Goal: Task Accomplishment & Management: Manage account settings

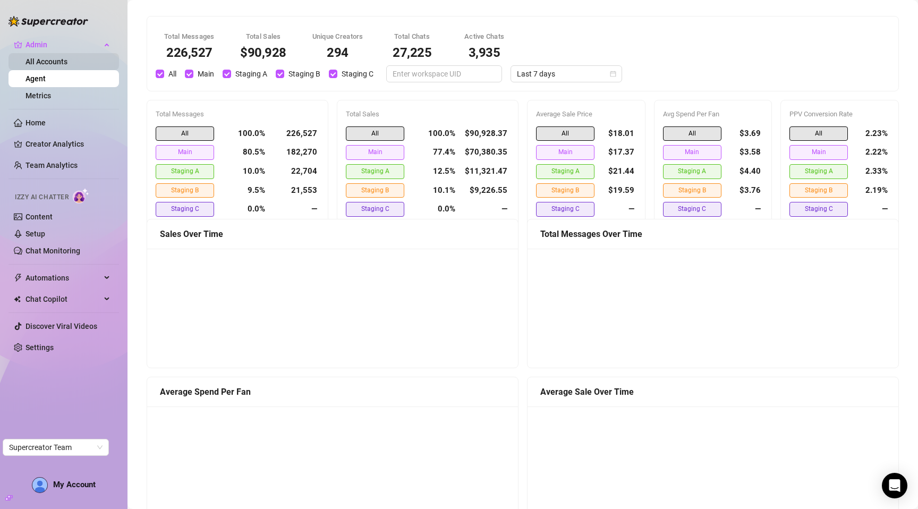
click at [62, 64] on link "All Accounts" at bounding box center [47, 61] width 42 height 9
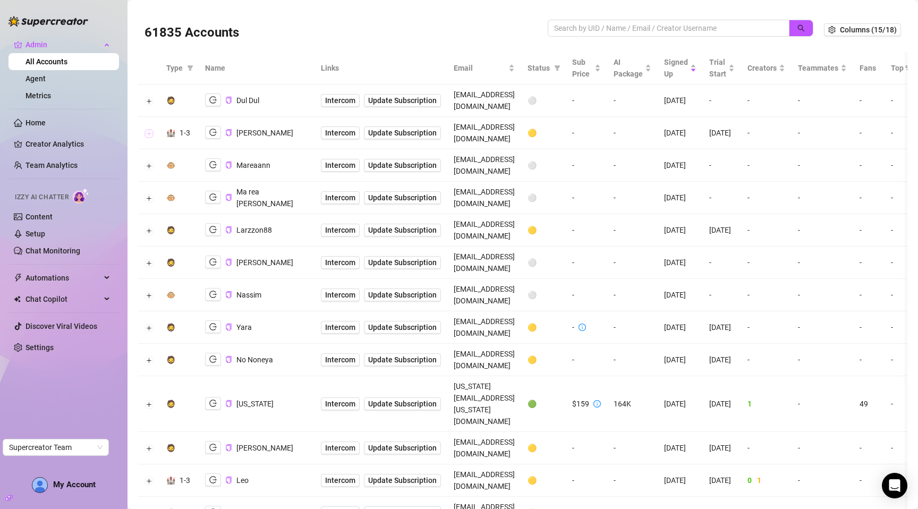
click at [147, 129] on button "Expand row" at bounding box center [149, 133] width 9 height 9
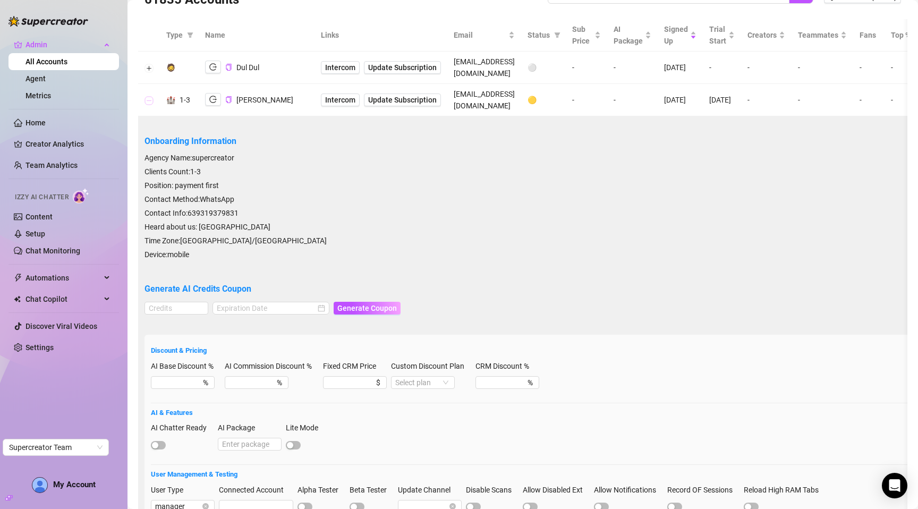
scroll to position [9, 0]
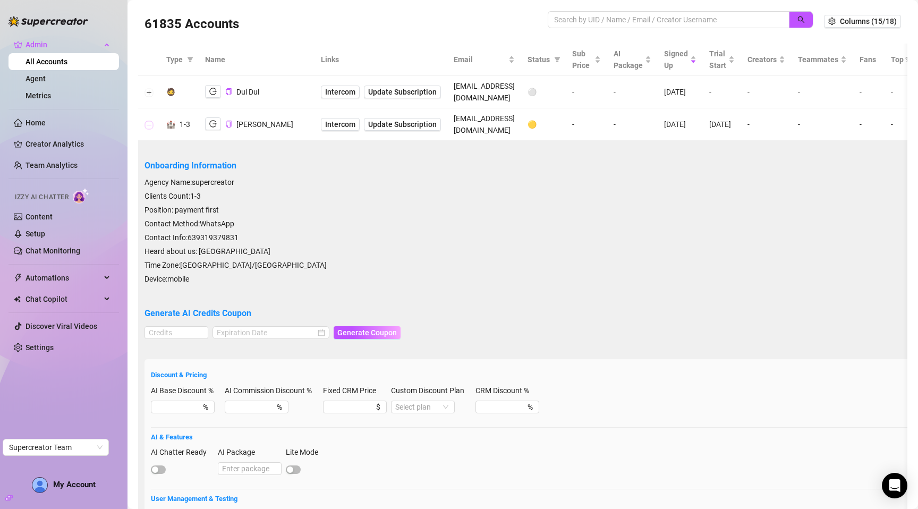
click at [148, 121] on button "Collapse row" at bounding box center [149, 125] width 9 height 9
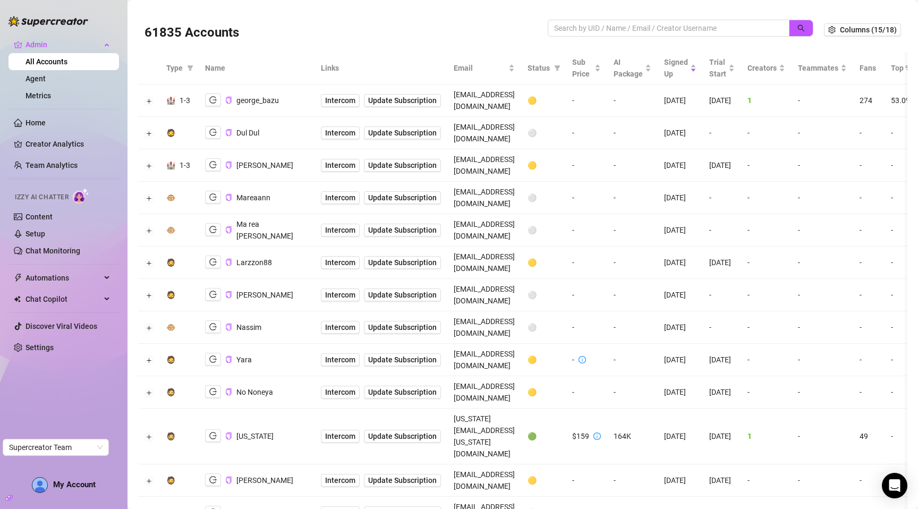
scroll to position [135, 0]
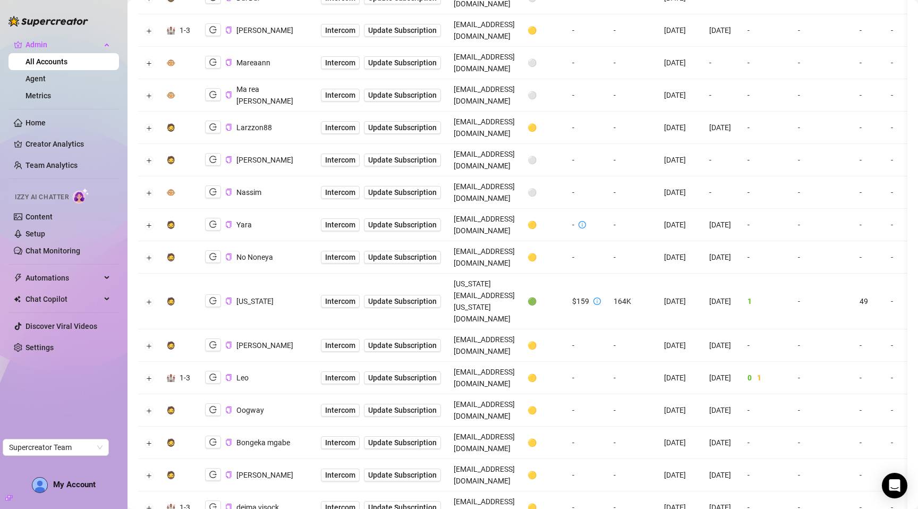
click at [142, 274] on td at bounding box center [149, 302] width 22 height 56
click at [146, 298] on button "Expand row" at bounding box center [149, 302] width 9 height 9
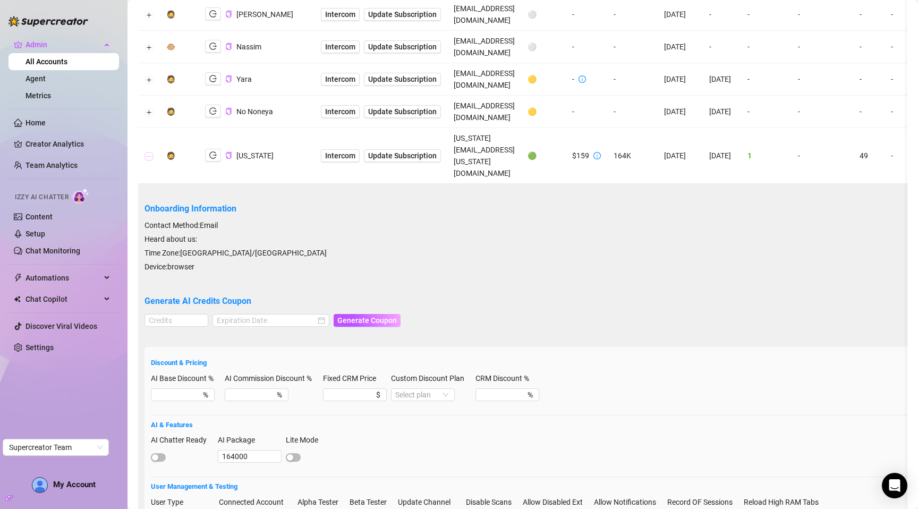
scroll to position [278, 0]
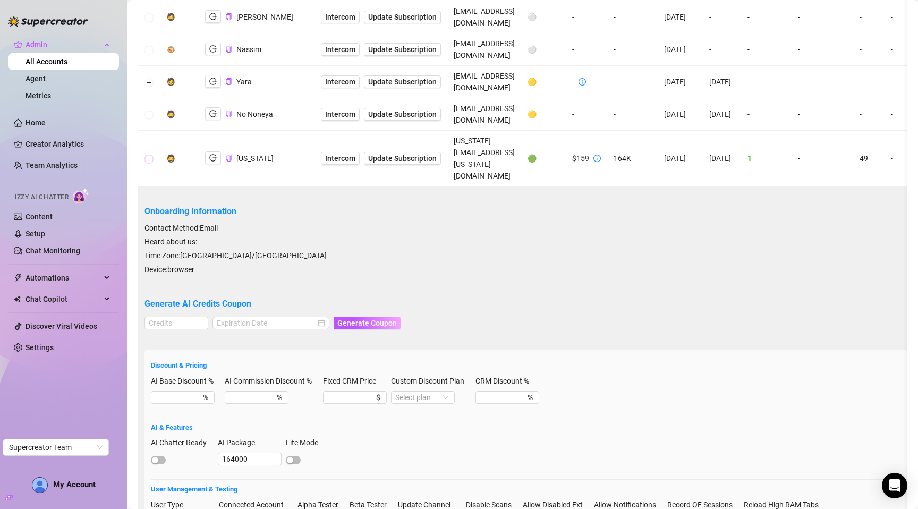
click at [146, 155] on button "Collapse row" at bounding box center [149, 159] width 9 height 9
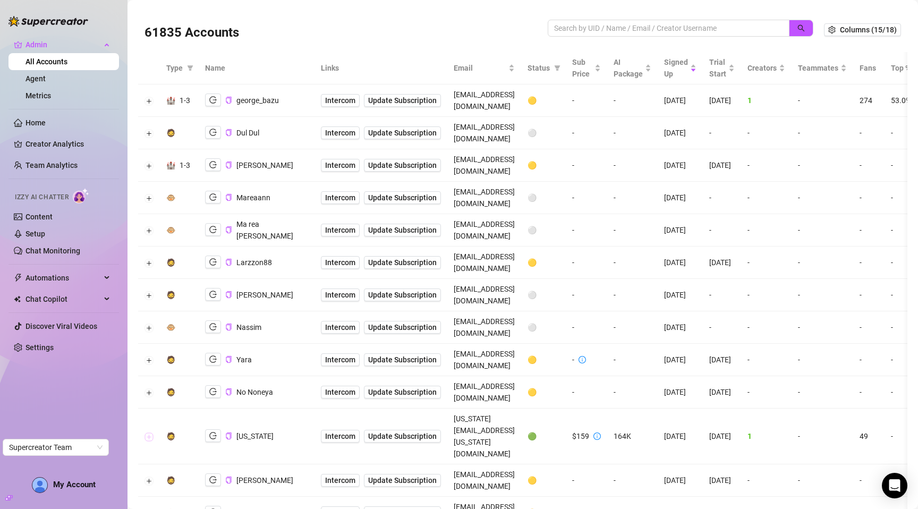
scroll to position [0, 0]
click at [274, 38] on div "61835 Accounts" at bounding box center [346, 30] width 403 height 36
click at [152, 162] on button "Expand row" at bounding box center [149, 166] width 9 height 9
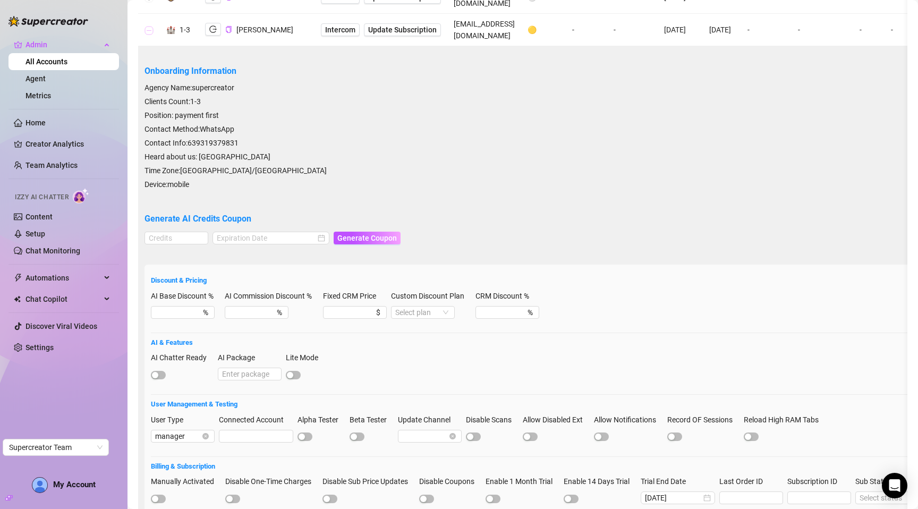
scroll to position [266, 0]
